Goal: Task Accomplishment & Management: Manage account settings

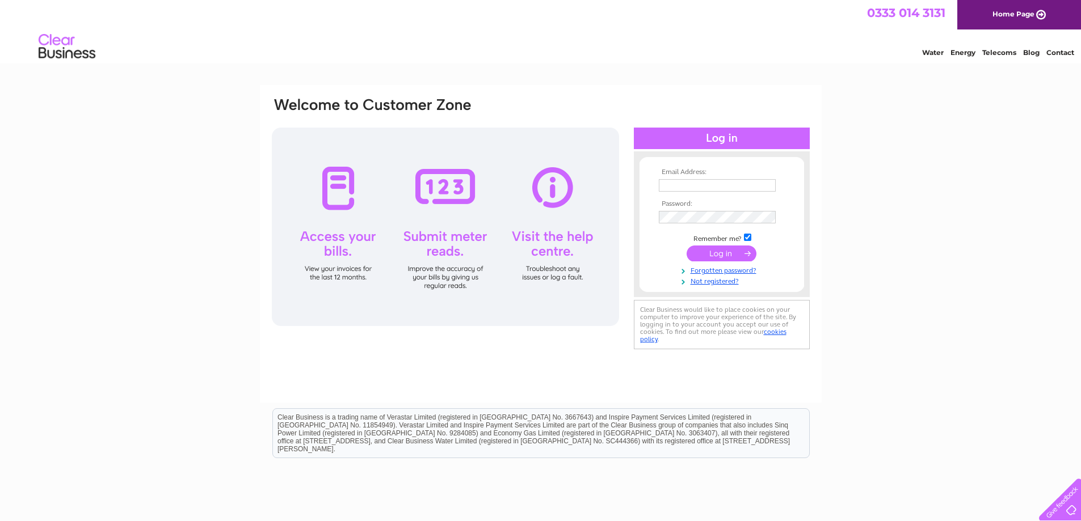
type input "[PERSON_NAME][EMAIL_ADDRESS][DOMAIN_NAME]"
click at [727, 253] on input "submit" at bounding box center [722, 254] width 70 height 16
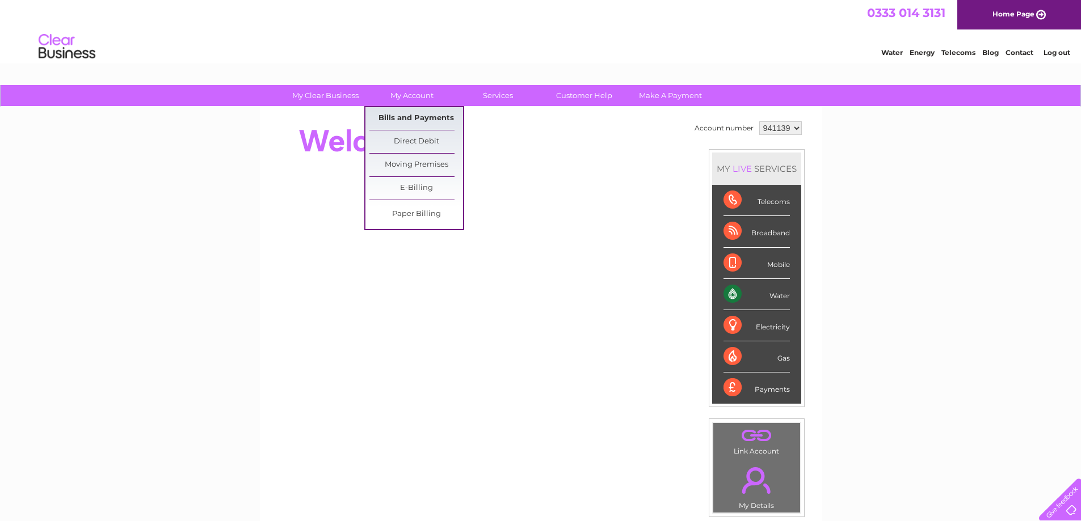
click at [407, 120] on link "Bills and Payments" at bounding box center [416, 118] width 94 height 23
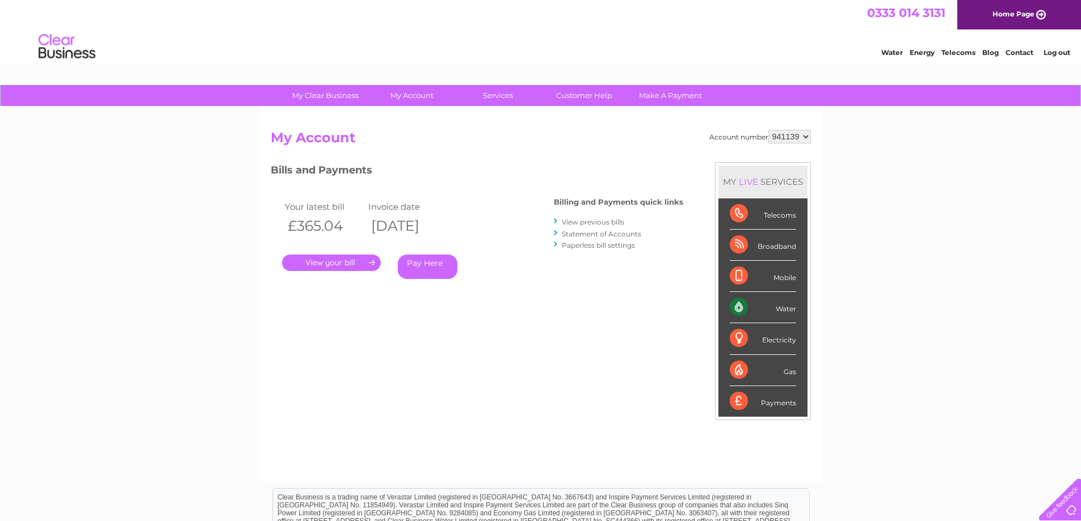
click at [348, 260] on link "." at bounding box center [331, 263] width 99 height 16
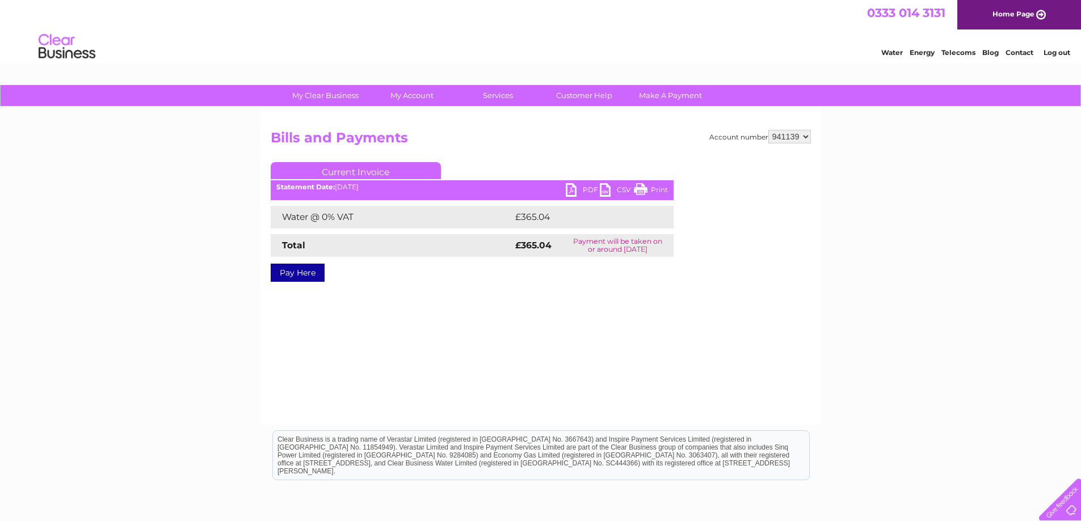
click at [586, 195] on link "PDF" at bounding box center [583, 191] width 34 height 16
